Goal: Transaction & Acquisition: Obtain resource

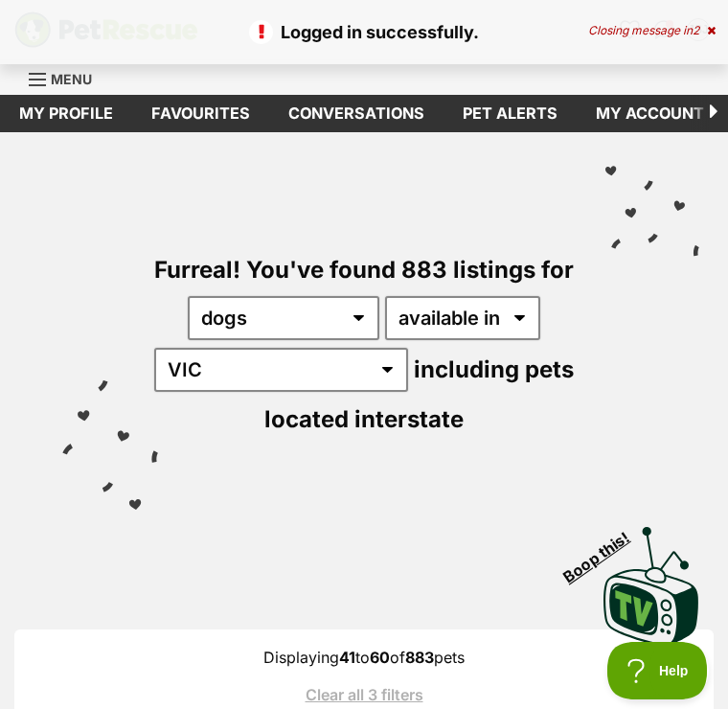
click at [193, 113] on link "Favourites" at bounding box center [200, 113] width 137 height 37
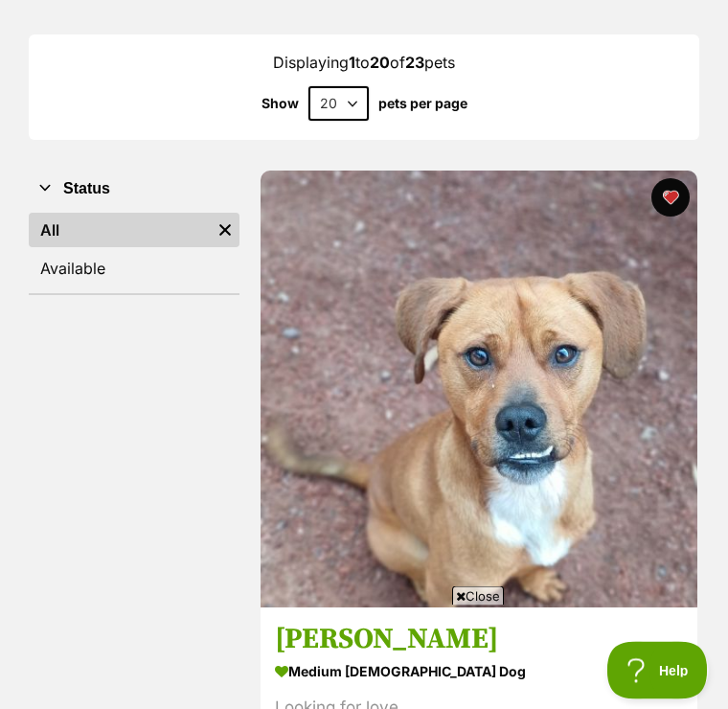
scroll to position [250, 0]
click at [470, 605] on span "Close" at bounding box center [478, 595] width 52 height 19
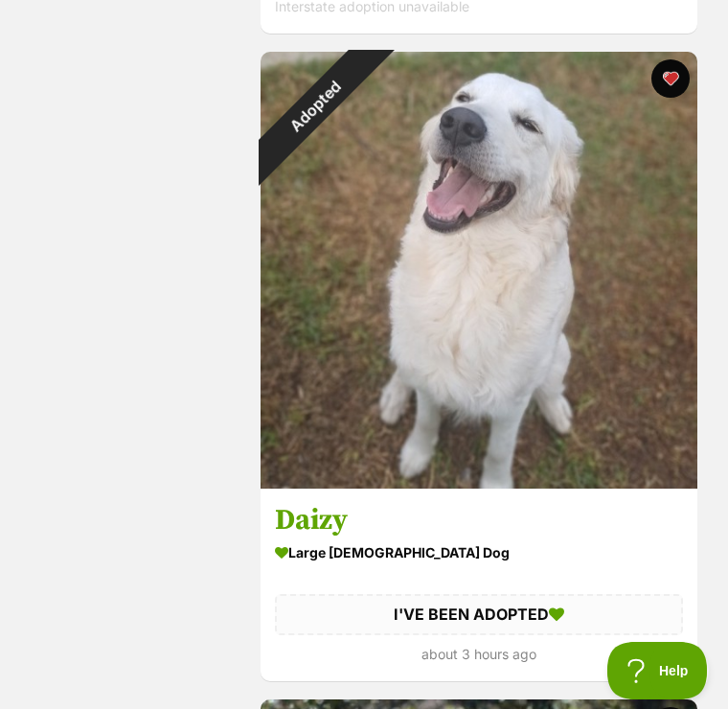
scroll to position [4909, 0]
click at [370, 72] on div "Adopted" at bounding box center [315, 107] width 109 height 109
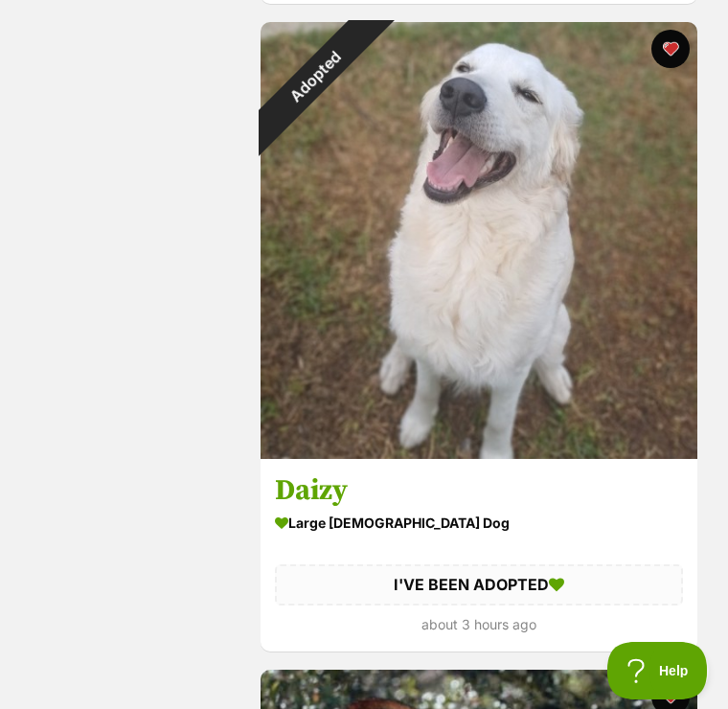
click at [689, 40] on img at bounding box center [479, 240] width 437 height 437
click at [666, 42] on button "favourite" at bounding box center [670, 49] width 38 height 38
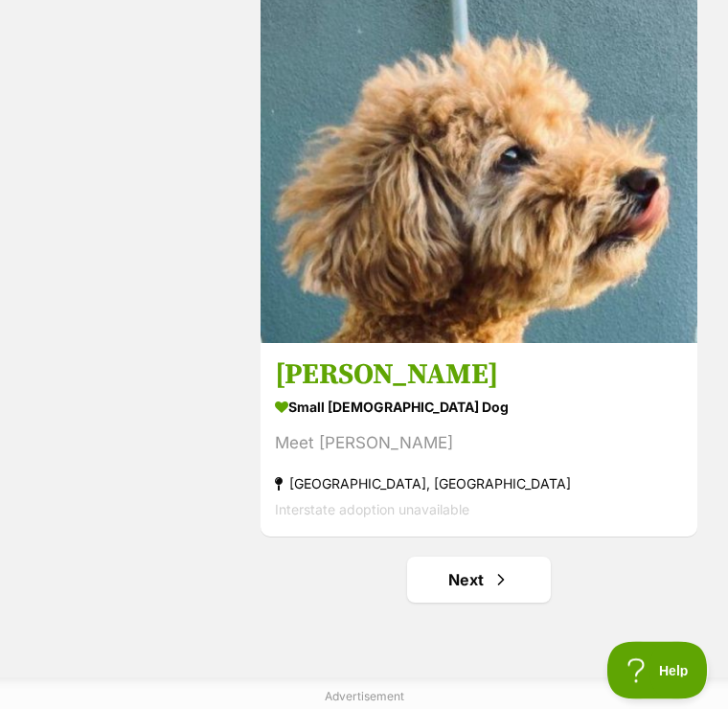
scroll to position [12841, 0]
click at [484, 590] on link "Next" at bounding box center [479, 580] width 144 height 46
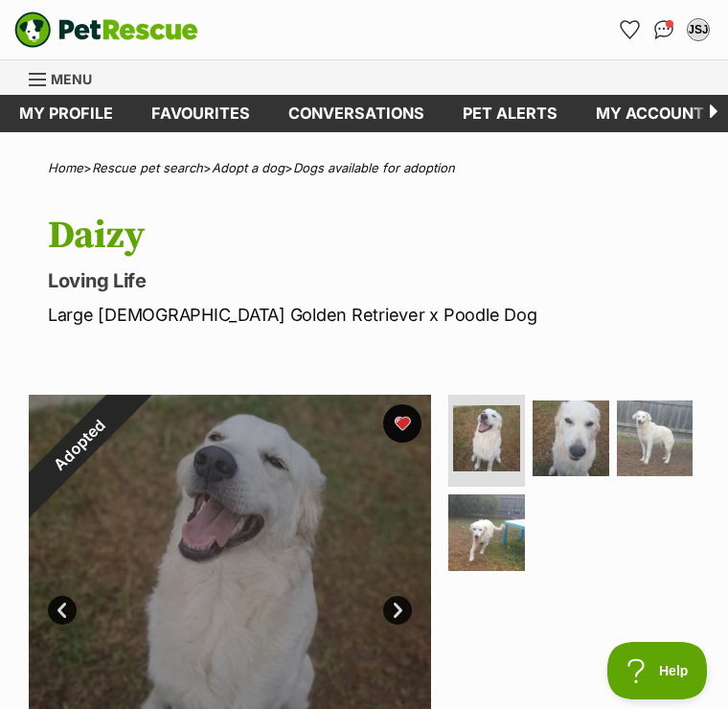
click at [129, 418] on div "Adopted" at bounding box center [79, 445] width 101 height 101
click at [129, 415] on div "Adopted" at bounding box center [79, 445] width 101 height 101
click at [129, 419] on div "Adopted" at bounding box center [79, 445] width 101 height 101
click at [129, 405] on div "Adopted" at bounding box center [79, 445] width 101 height 101
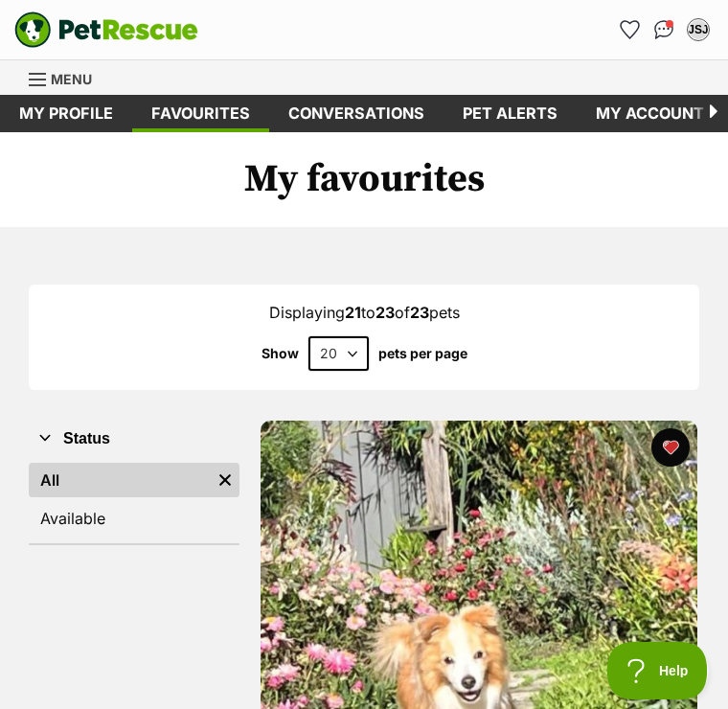
click at [45, 77] on div "Menu" at bounding box center [38, 79] width 19 height 15
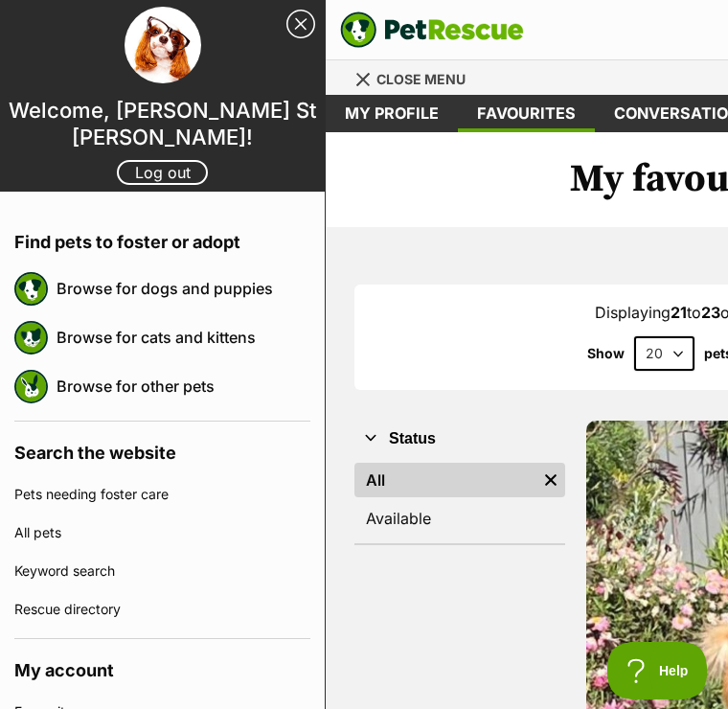
click at [183, 284] on link "Browse for dogs and puppies" at bounding box center [184, 288] width 254 height 40
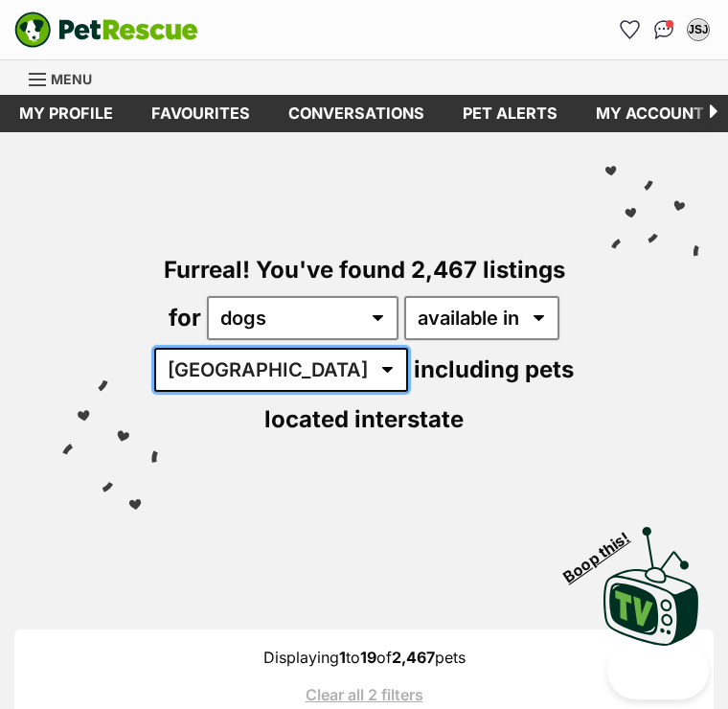
click at [286, 364] on select "Australia ACT NSW NT QLD SA TAS VIC WA" at bounding box center [281, 370] width 254 height 44
select select "VIC"
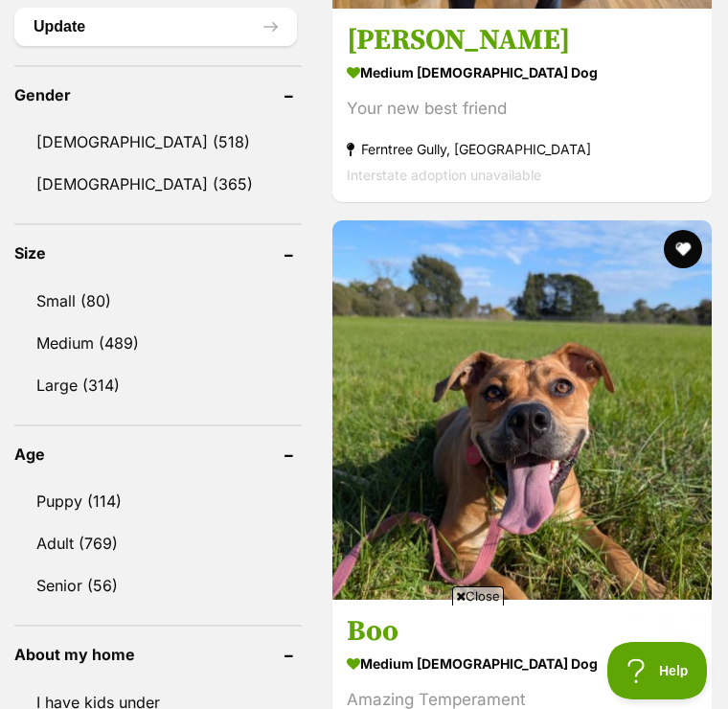
click at [473, 605] on span "Close" at bounding box center [478, 595] width 52 height 19
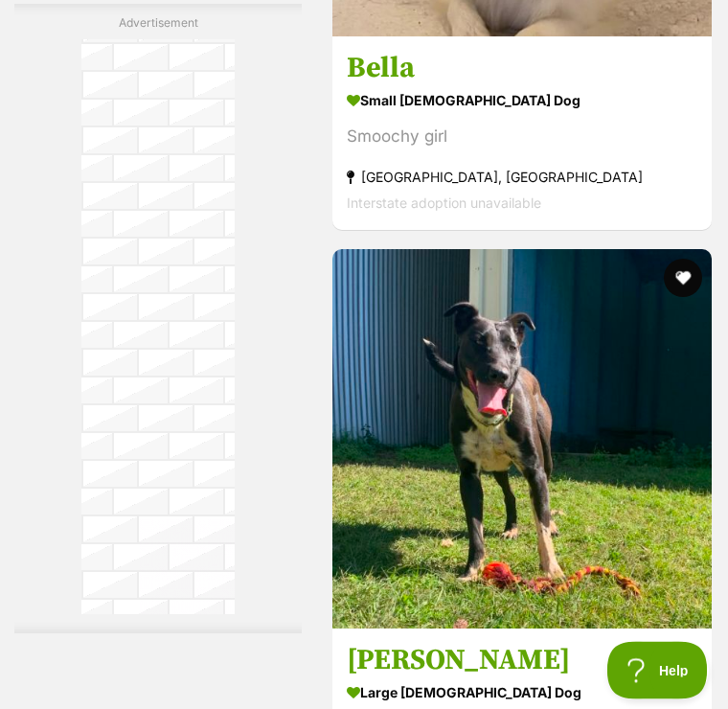
scroll to position [7941, 0]
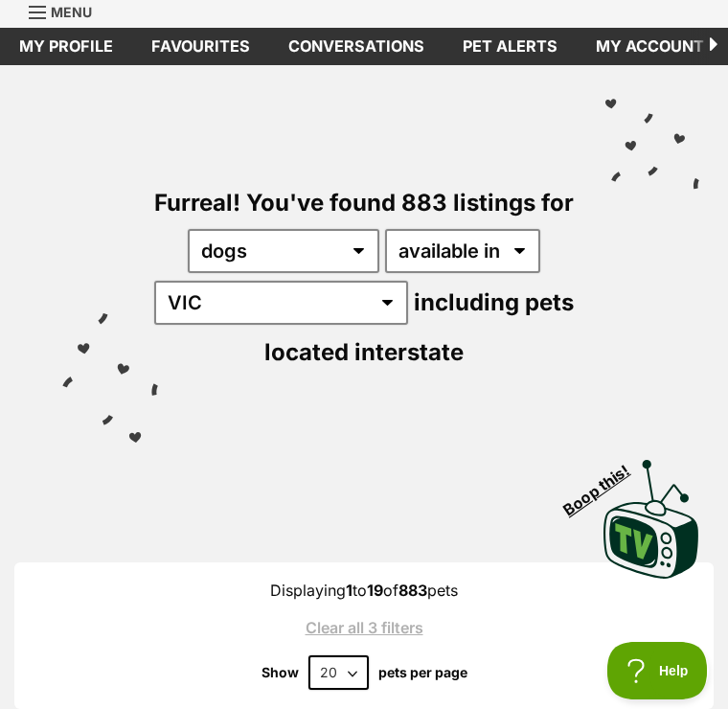
scroll to position [0, 0]
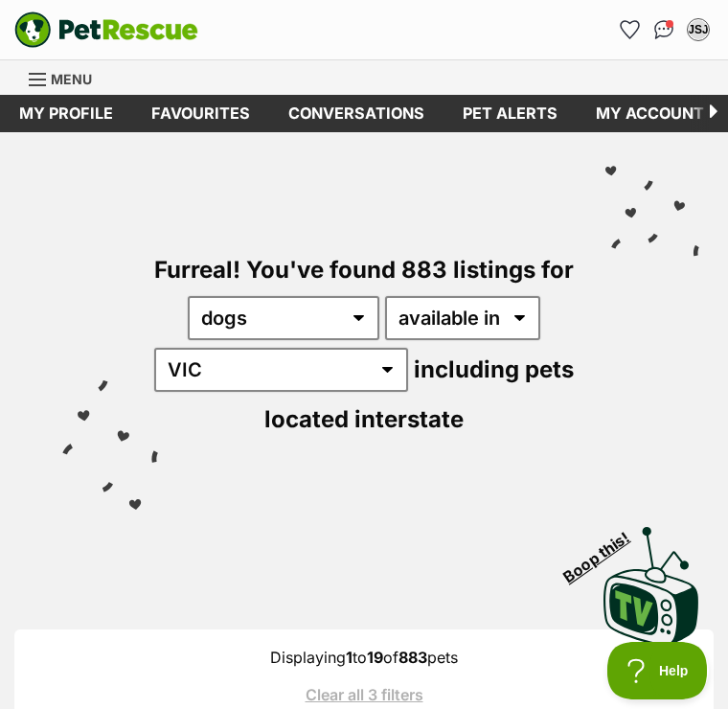
click at [712, 33] on button "JSJ" at bounding box center [698, 29] width 31 height 31
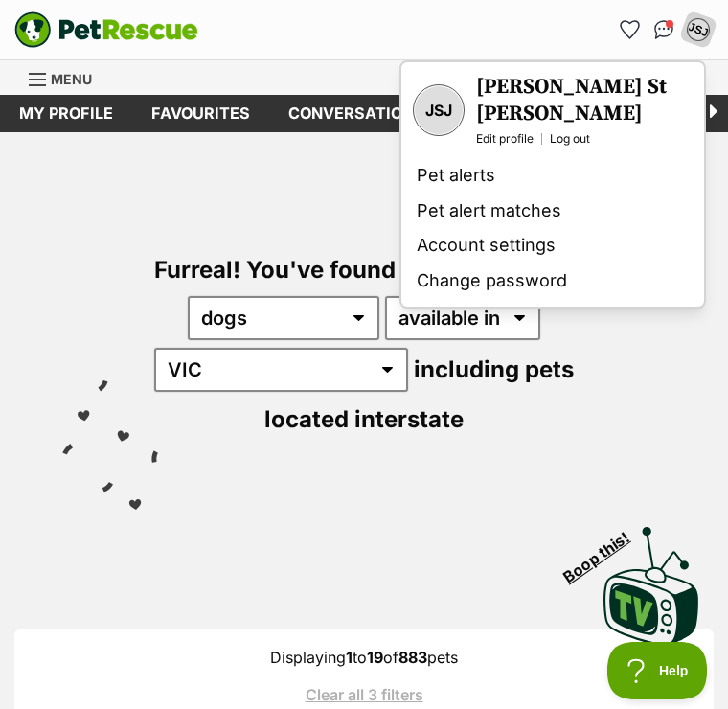
click at [582, 131] on link "Log out" at bounding box center [570, 138] width 40 height 15
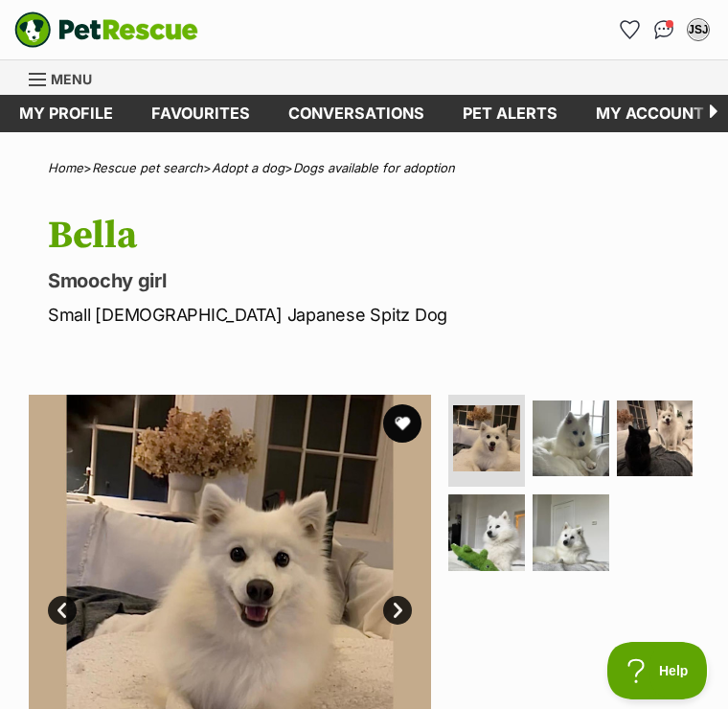
click at [580, 439] on img at bounding box center [571, 438] width 77 height 77
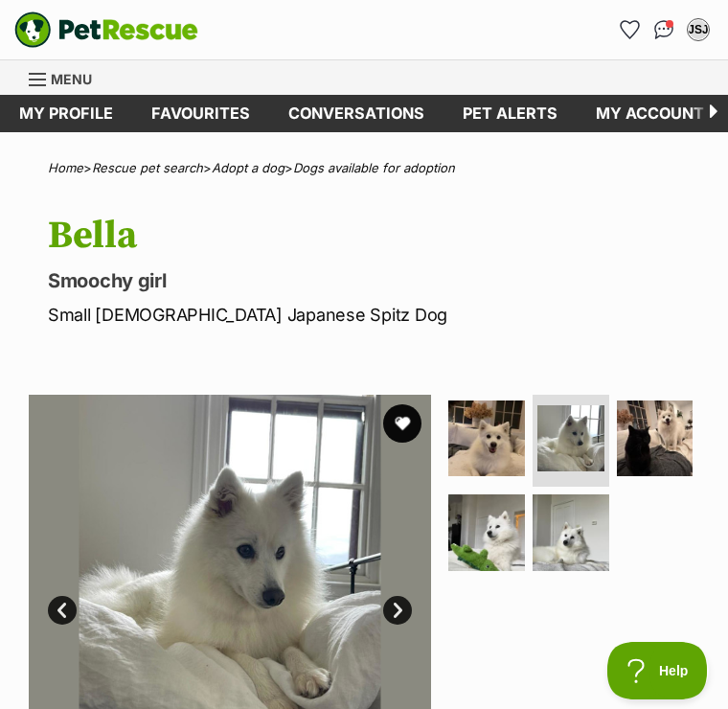
click at [670, 426] on img at bounding box center [655, 438] width 77 height 77
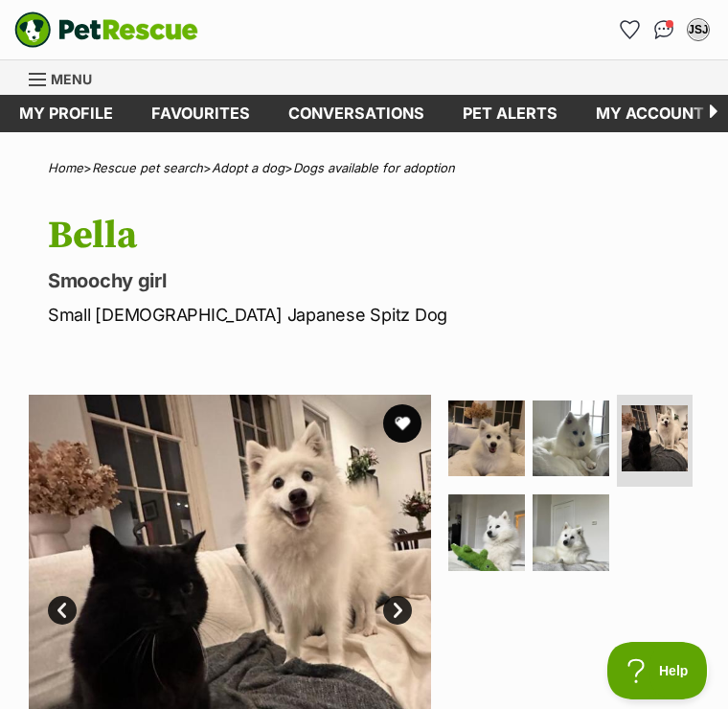
click at [490, 533] on img at bounding box center [486, 532] width 77 height 77
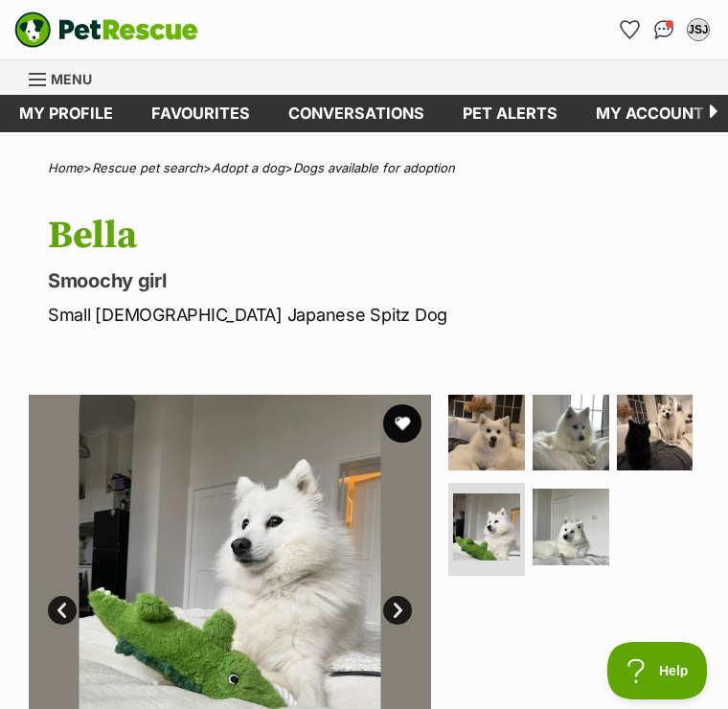
click at [581, 531] on img at bounding box center [571, 527] width 77 height 77
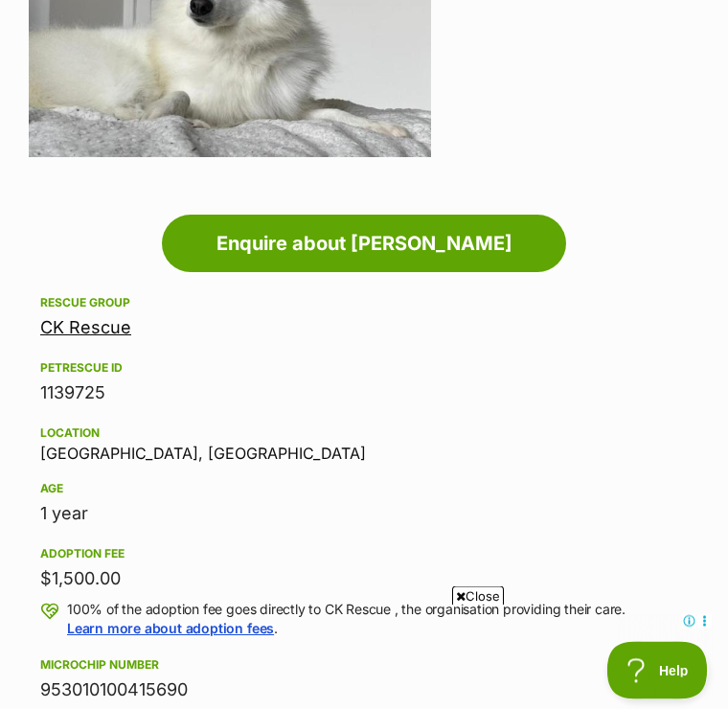
scroll to position [648, 0]
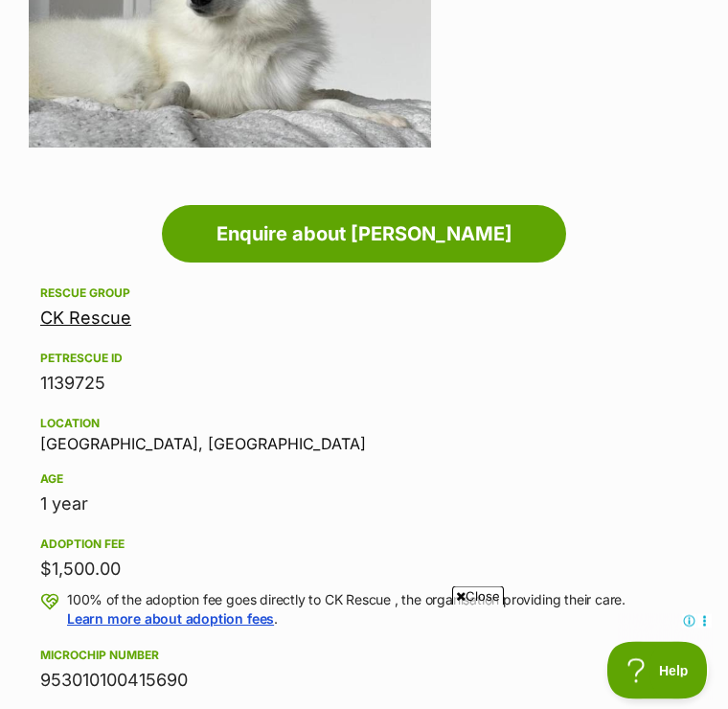
click at [465, 605] on span "Close" at bounding box center [478, 595] width 52 height 19
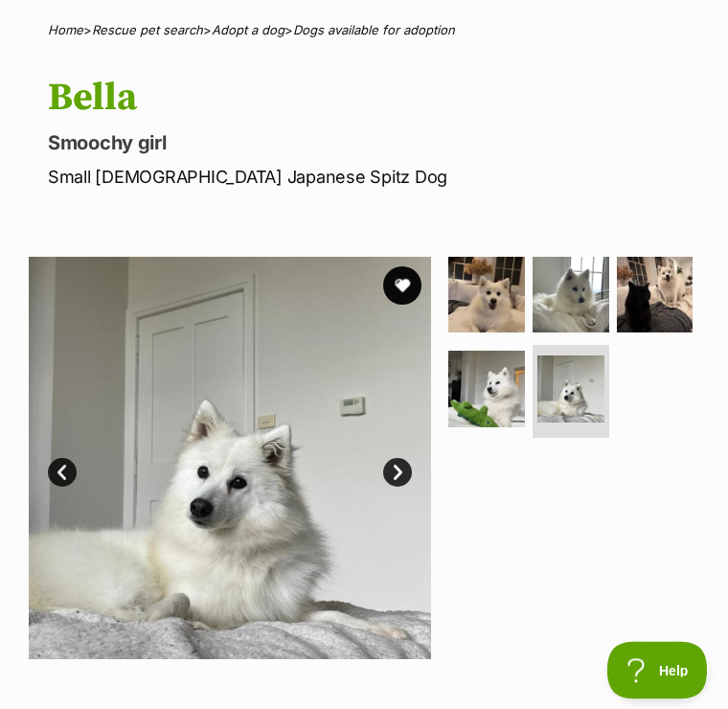
scroll to position [159, 0]
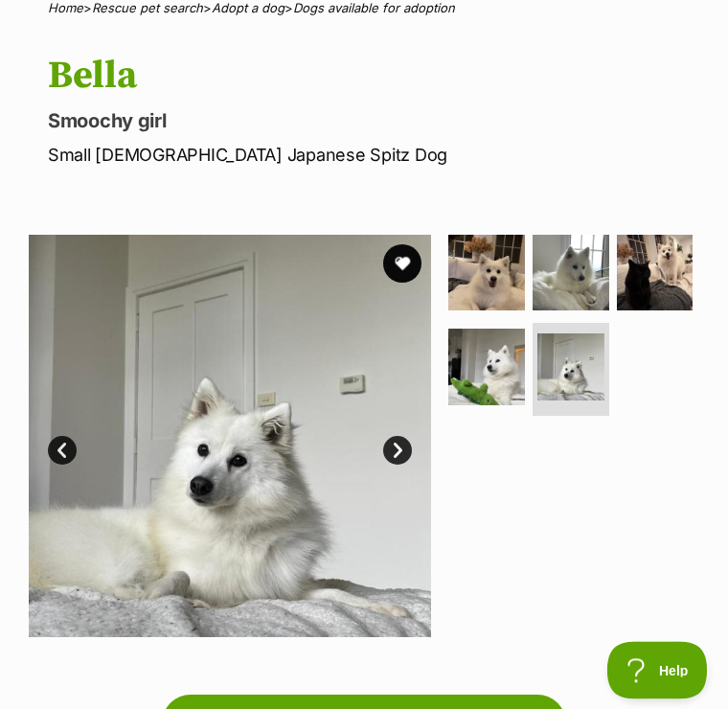
click at [405, 258] on button "favourite" at bounding box center [402, 264] width 38 height 38
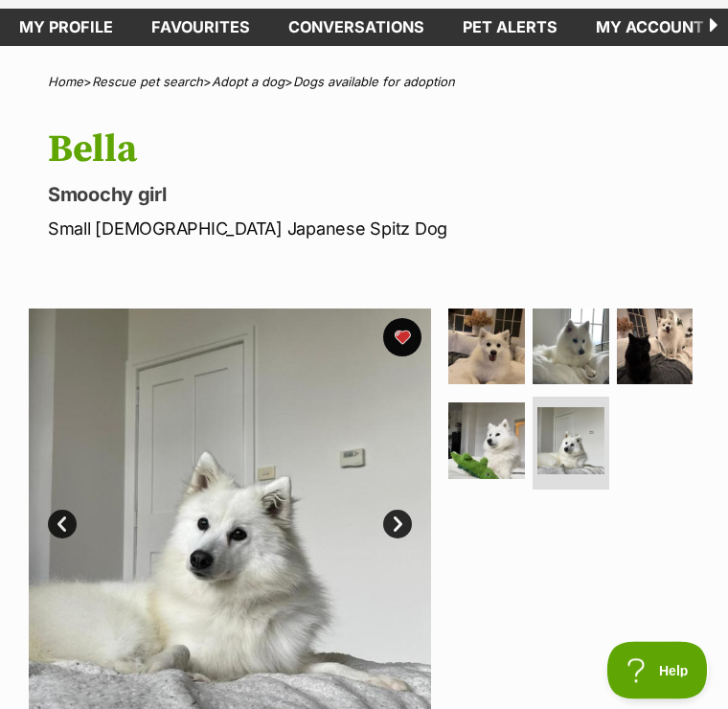
scroll to position [0, 0]
